Goal: Task Accomplishment & Management: Use online tool/utility

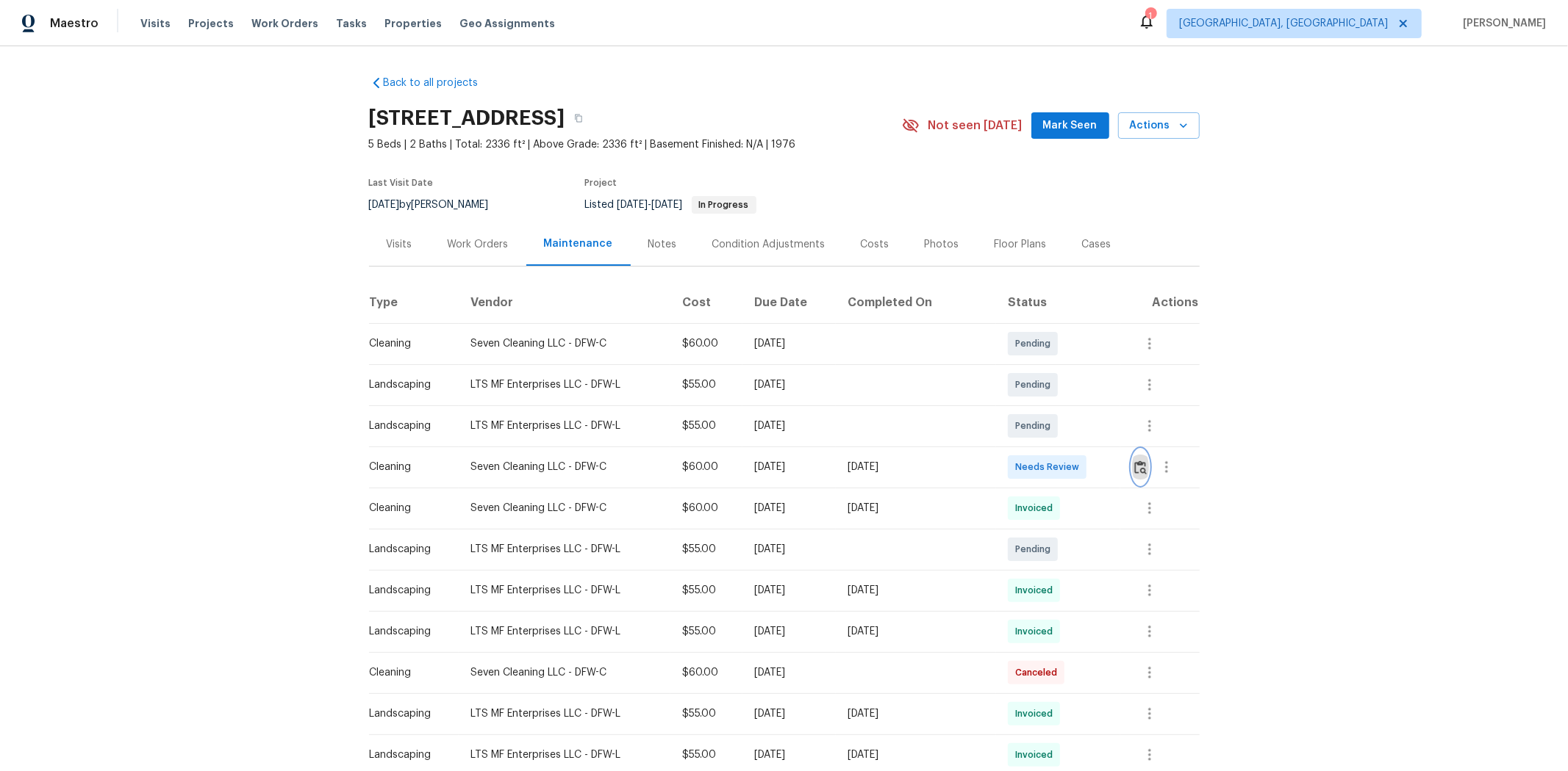
click at [1115, 468] on img "button" at bounding box center [1140, 467] width 12 height 14
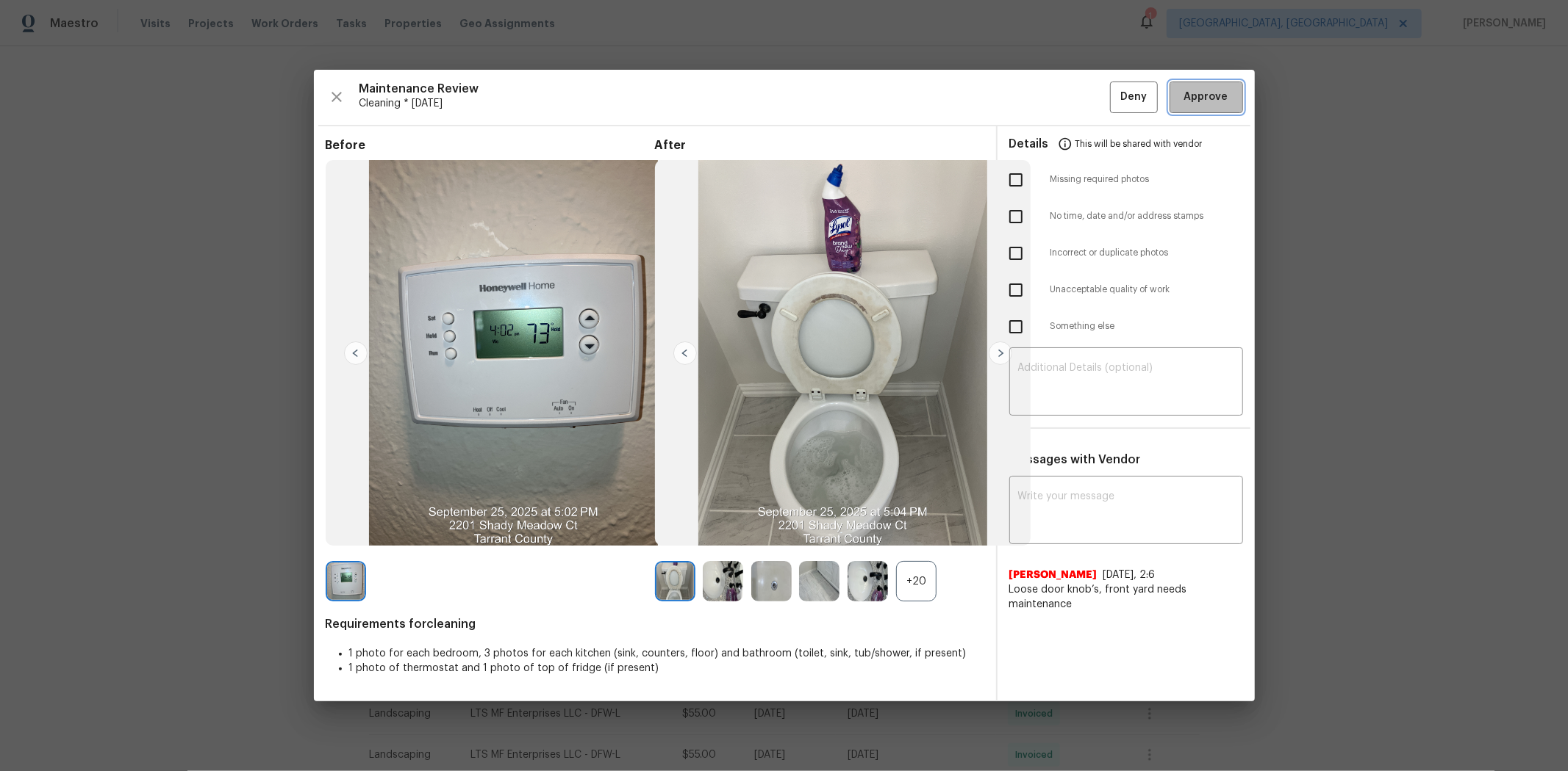
drag, startPoint x: 1217, startPoint y: 100, endPoint x: 1320, endPoint y: 18, distance: 131.7
click at [1115, 100] on span "Approve" at bounding box center [1206, 97] width 44 height 18
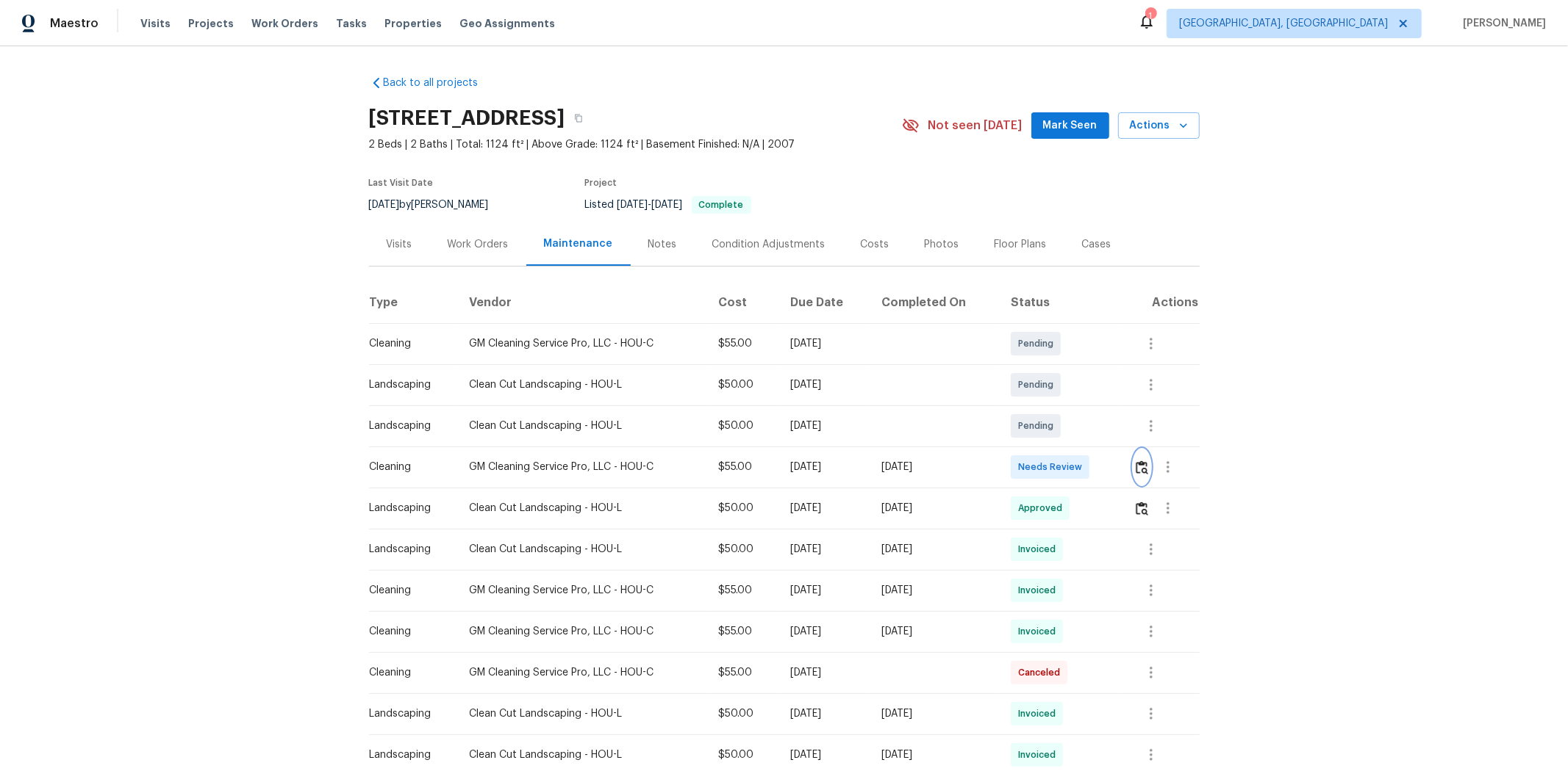
click at [1134, 475] on button "button" at bounding box center [1141, 467] width 17 height 36
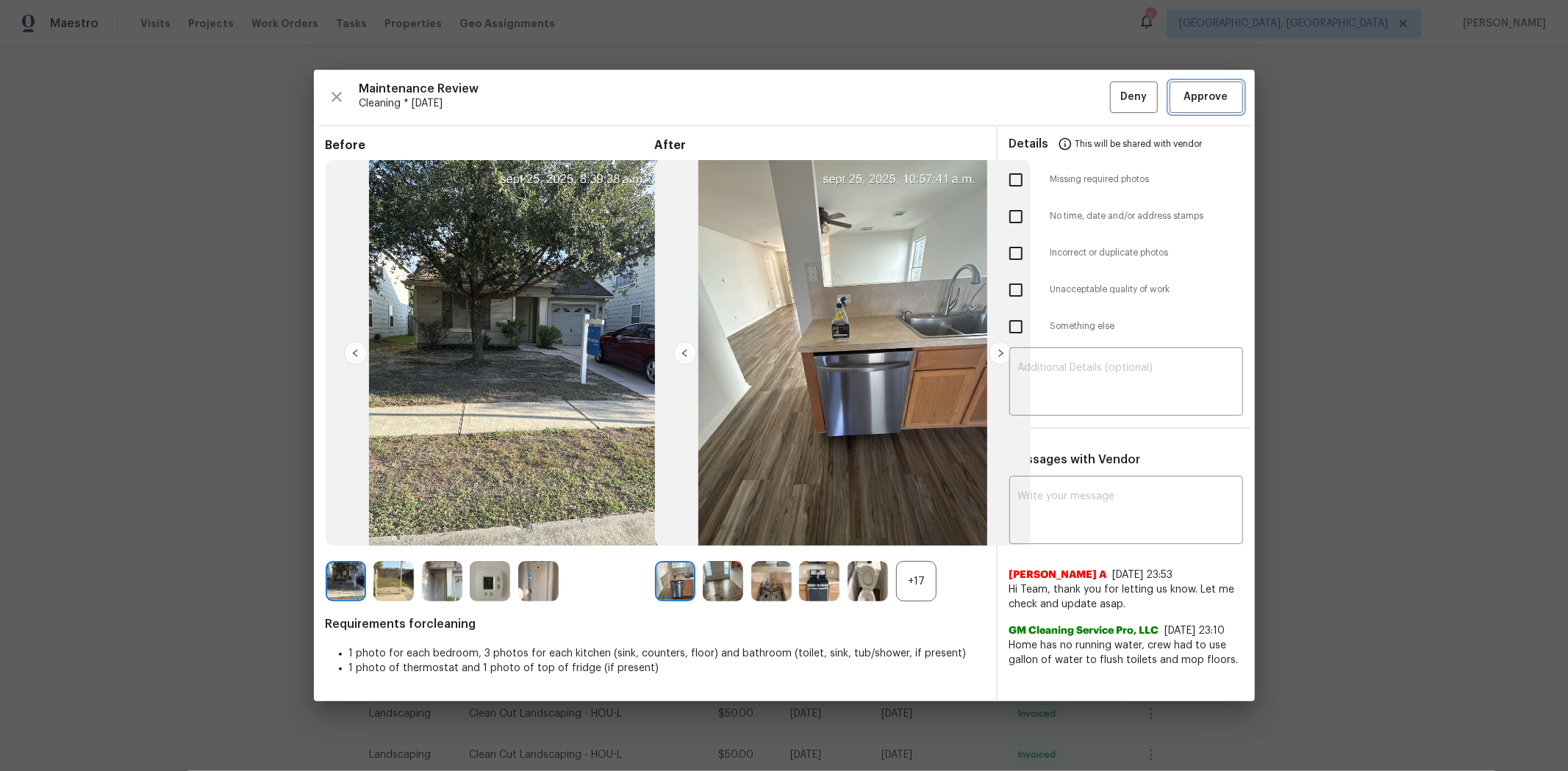
click at [1221, 84] on button "Approve" at bounding box center [1206, 97] width 74 height 31
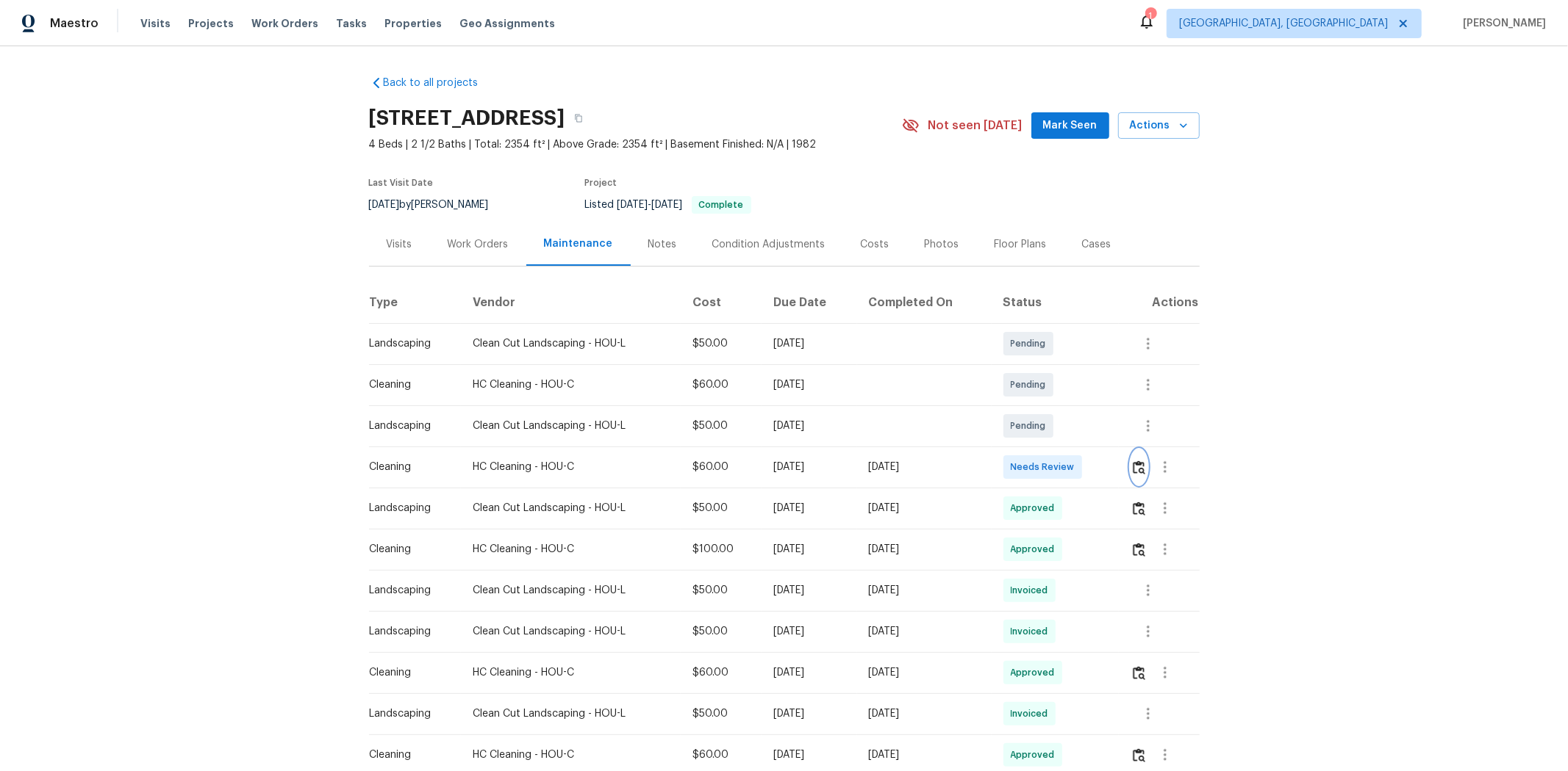
click at [1115, 467] on img "button" at bounding box center [1139, 467] width 12 height 14
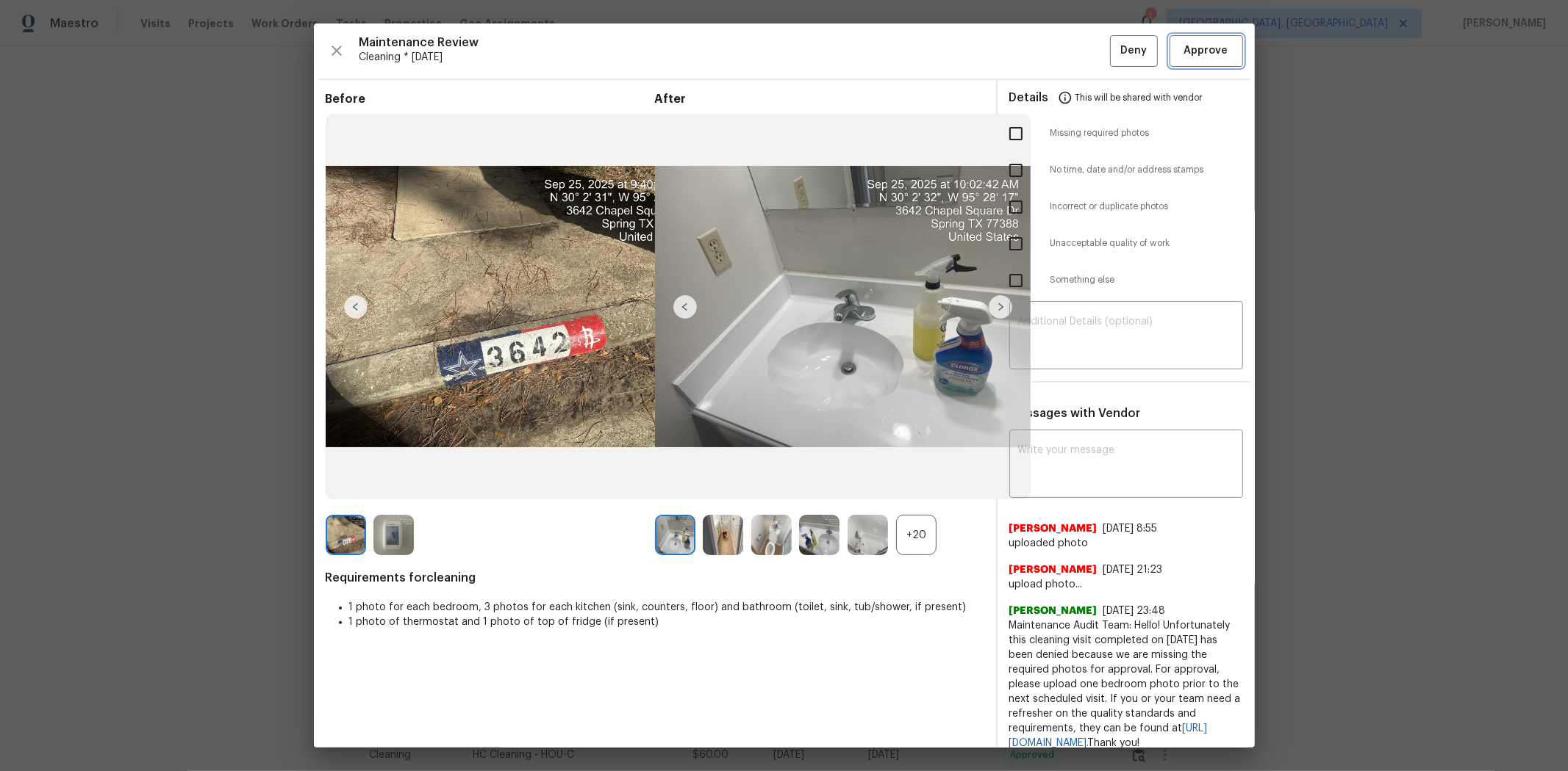
click at [1115, 41] on button "Approve" at bounding box center [1206, 51] width 74 height 31
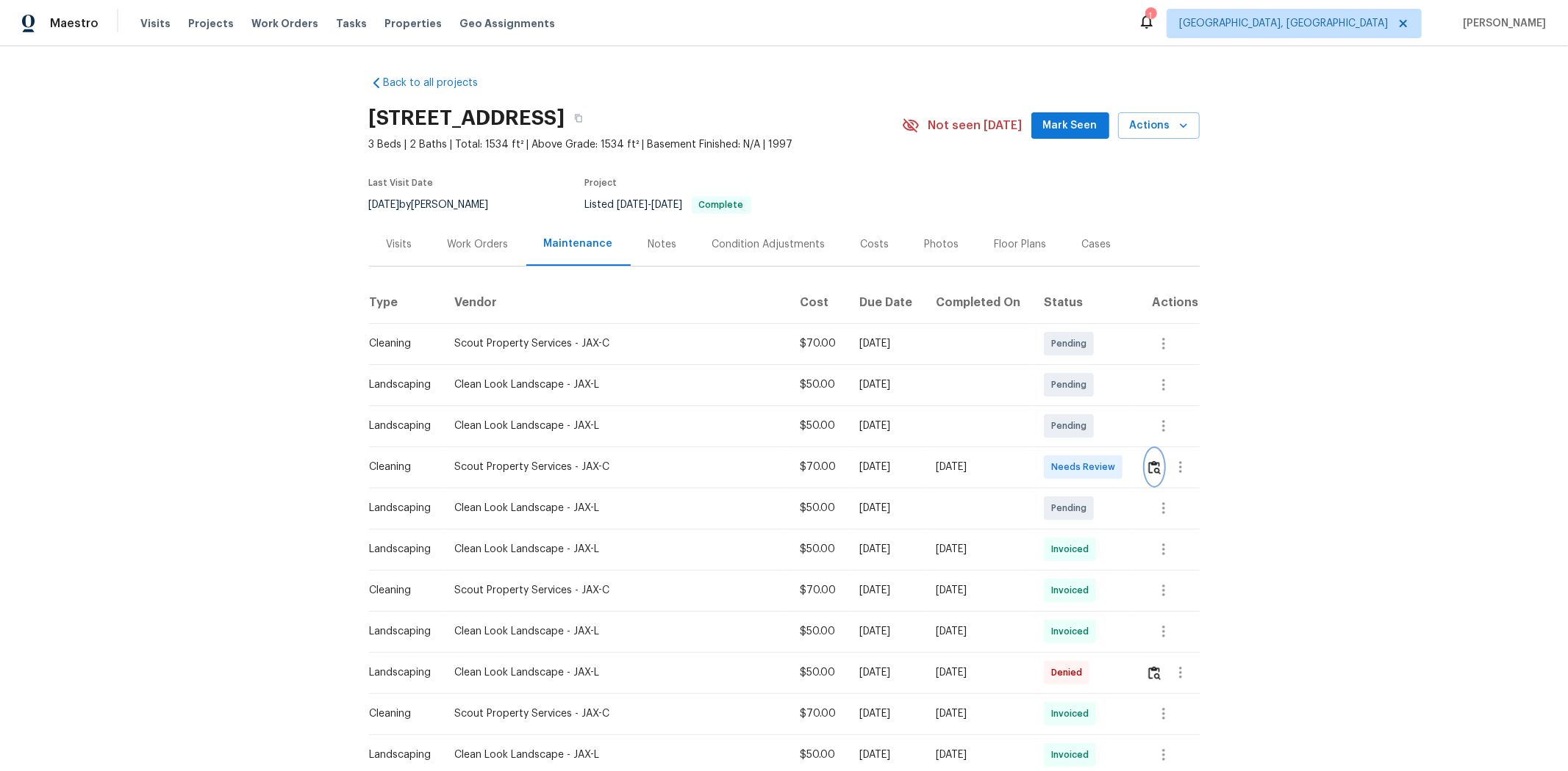
click at [1115, 479] on button "button" at bounding box center [1154, 467] width 17 height 36
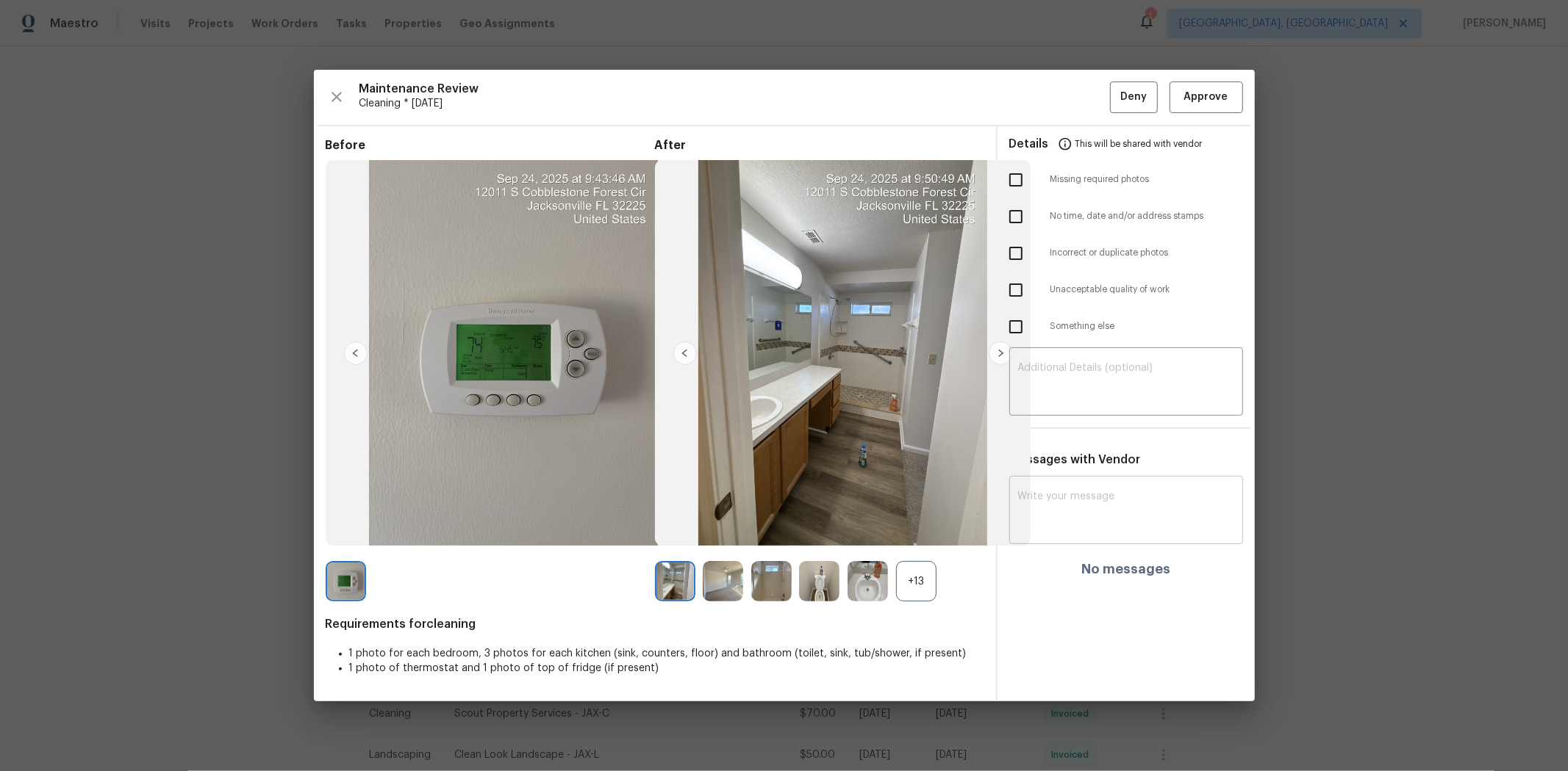
click at [1062, 495] on textarea at bounding box center [1126, 511] width 216 height 41
paste textarea "Maintenance Audit Team: Hello! After further review, the visit(07/02/2025) has …"
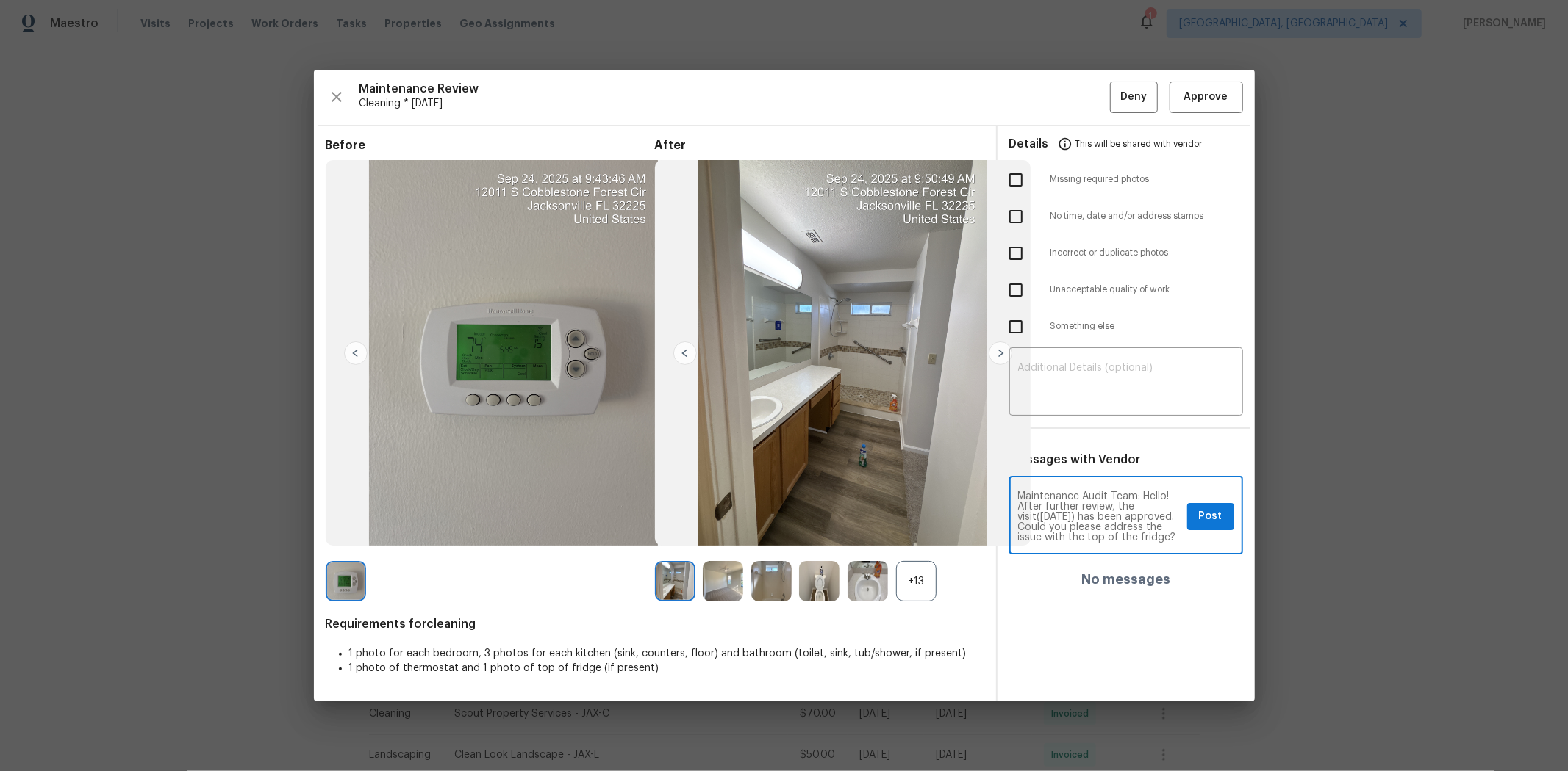
click at [1063, 511] on textarea "Maintenance Audit Team: Hello! After further review, the visit(07/02/2025) has …" at bounding box center [1100, 517] width 163 height 51
type textarea "Maintenance Audit Team: Hello! After further review, the visit(09/25/2025) has …"
click at [1115, 516] on span "Post" at bounding box center [1210, 517] width 23 height 18
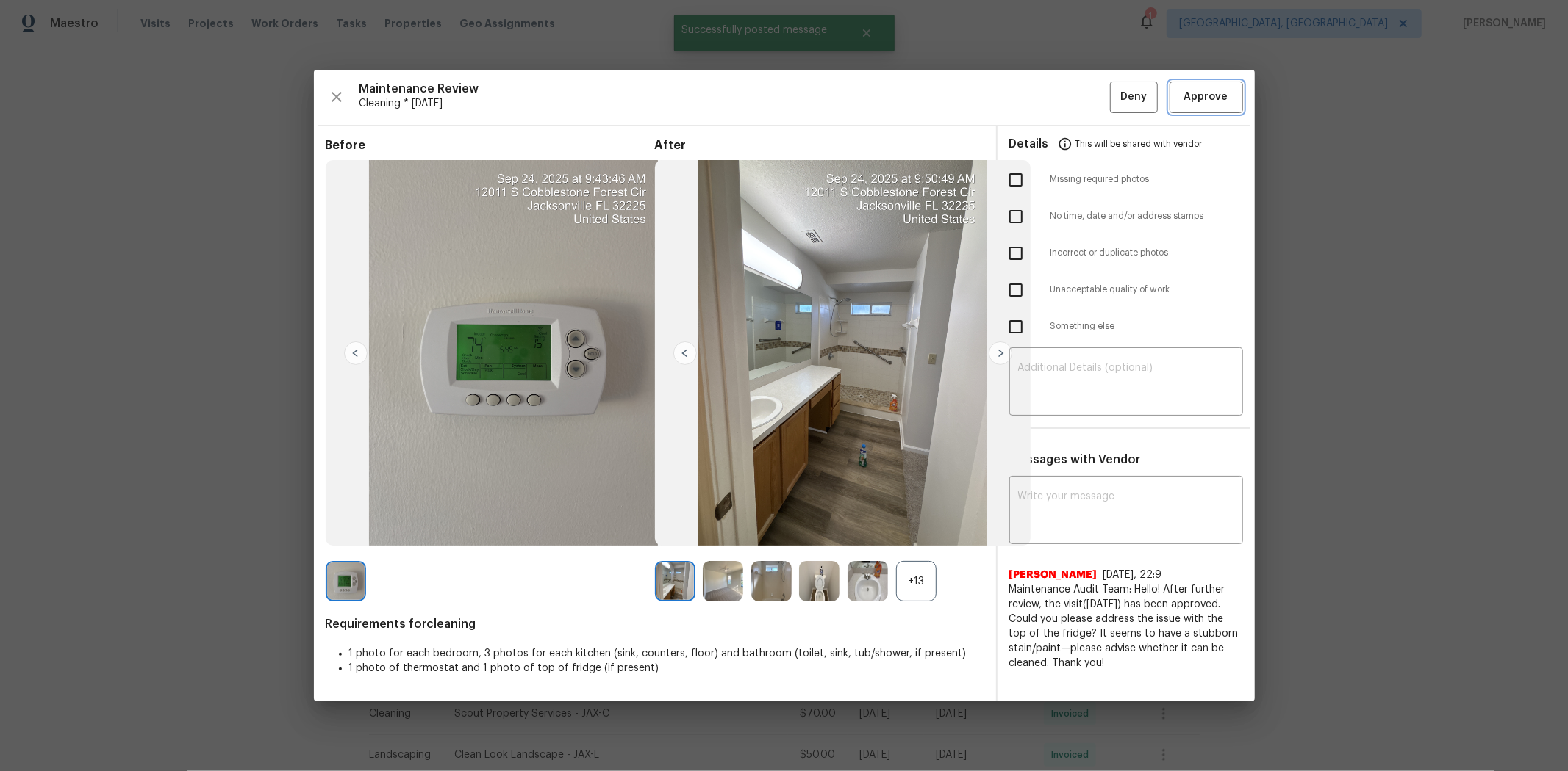
click at [1115, 96] on span "Approve" at bounding box center [1206, 97] width 44 height 18
